Goal: Find specific page/section: Find specific page/section

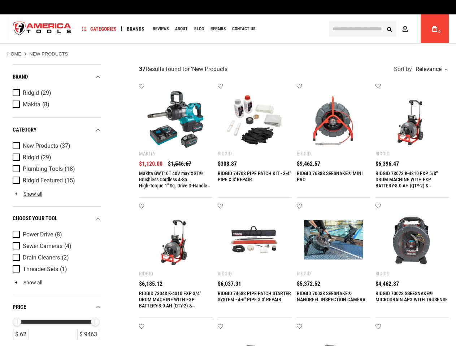
click at [99, 29] on span "Categories" at bounding box center [99, 28] width 35 height 5
click at [135, 29] on span "Brands" at bounding box center [136, 28] width 18 height 5
click at [57, 77] on div "Brand" at bounding box center [57, 77] width 88 height 10
click at [56, 118] on div "category New Products (37) Ridgid (29) Plumbing Tools (18) Ridgid Featured (15)…" at bounding box center [57, 162] width 88 height 89
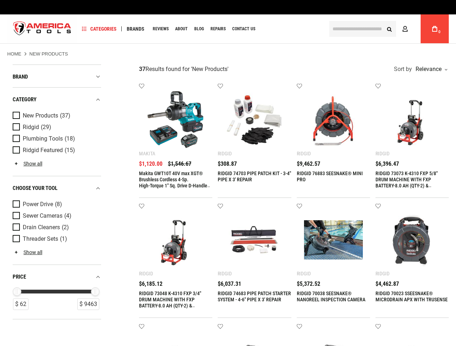
click at [56, 105] on div "category New Products (37) Ridgid (29) Plumbing Tools (18) Ridgid Featured (15)…" at bounding box center [57, 132] width 88 height 89
click at [57, 130] on link "Ridgid (29)" at bounding box center [56, 127] width 87 height 8
click at [56, 146] on li "Ridgid Featured (15)" at bounding box center [57, 151] width 88 height 12
click at [56, 158] on div "New Products (37) Ridgid (29) Plumbing Tools (18) Ridgid Featured (15) Categori…" at bounding box center [57, 143] width 88 height 66
click at [56, 169] on div "New Products (37) Ridgid (29) Plumbing Tools (18) Ridgid Featured (15) Categori…" at bounding box center [57, 143] width 88 height 66
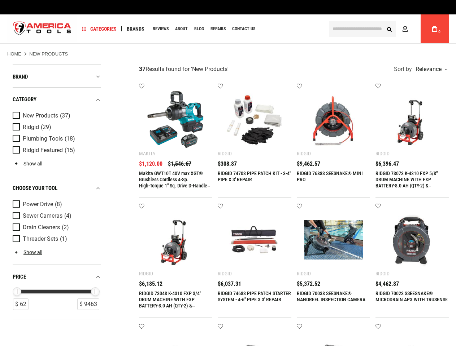
click at [56, 181] on div "Choose Your Tool Power Drive (8) Sewer Cameras (4) Drain Cleaners (2) Threader …" at bounding box center [57, 220] width 88 height 89
